Goal: Task Accomplishment & Management: Use online tool/utility

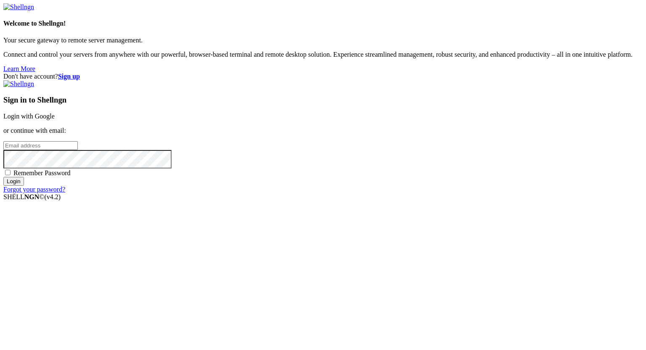
click at [78, 150] on input "email" at bounding box center [40, 145] width 74 height 9
type input "[PERSON_NAME][EMAIL_ADDRESS][DOMAIN_NAME]"
click at [24, 186] on input "Login" at bounding box center [13, 181] width 21 height 9
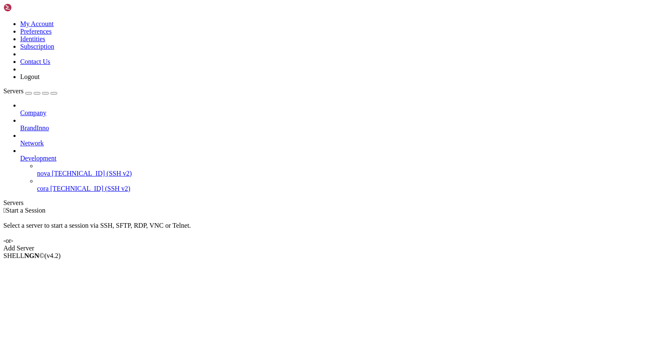
click at [50, 170] on span "nova" at bounding box center [43, 173] width 13 height 7
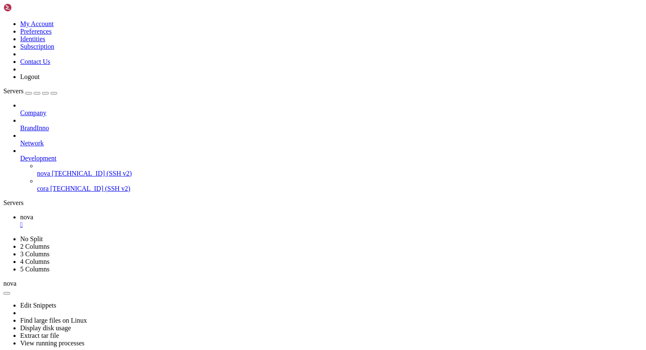
scroll to position [4, 1]
drag, startPoint x: 21, startPoint y: 620, endPoint x: 116, endPoint y: 620, distance: 94.2
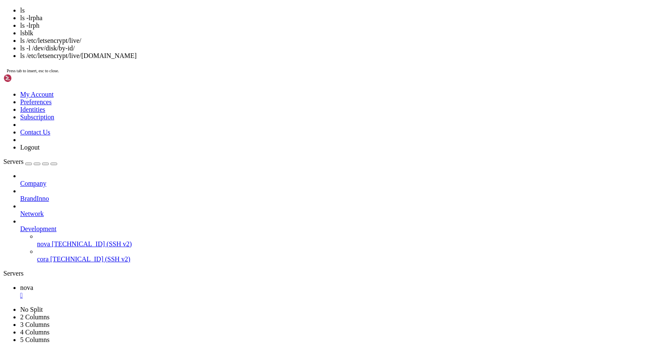
scroll to position [2239, 0]
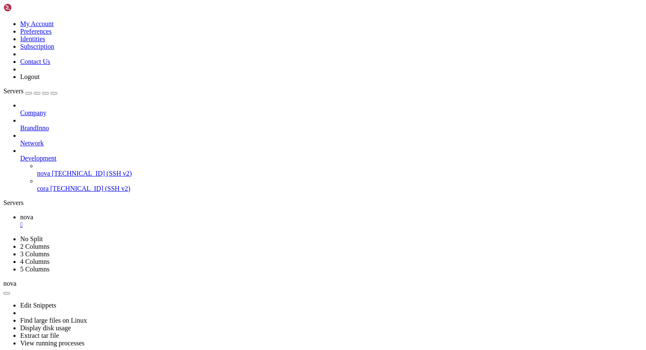
drag, startPoint x: 7, startPoint y: 663, endPoint x: 140, endPoint y: 663, distance: 133.4
drag, startPoint x: 57, startPoint y: 669, endPoint x: 282, endPoint y: 671, distance: 225.1
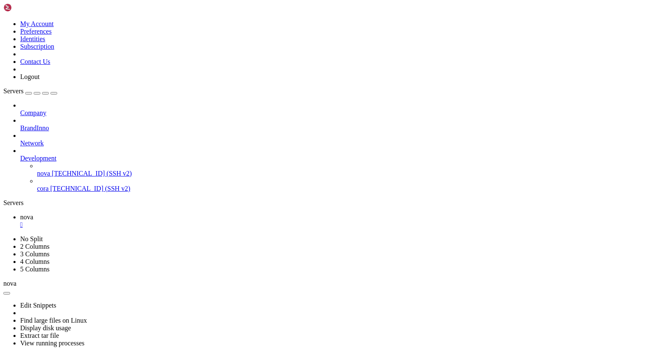
drag, startPoint x: 57, startPoint y: 453, endPoint x: 79, endPoint y: 454, distance: 21.9
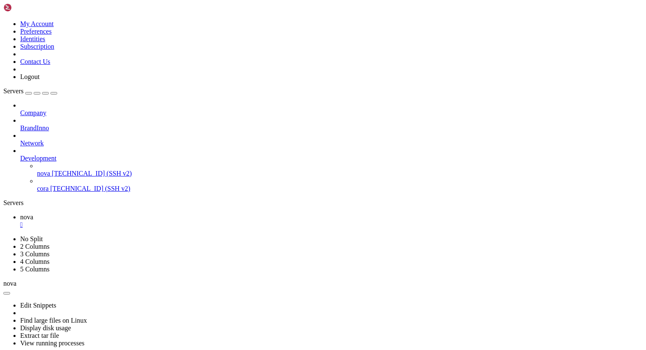
scroll to position [6437, 0]
